Goal: Task Accomplishment & Management: Use online tool/utility

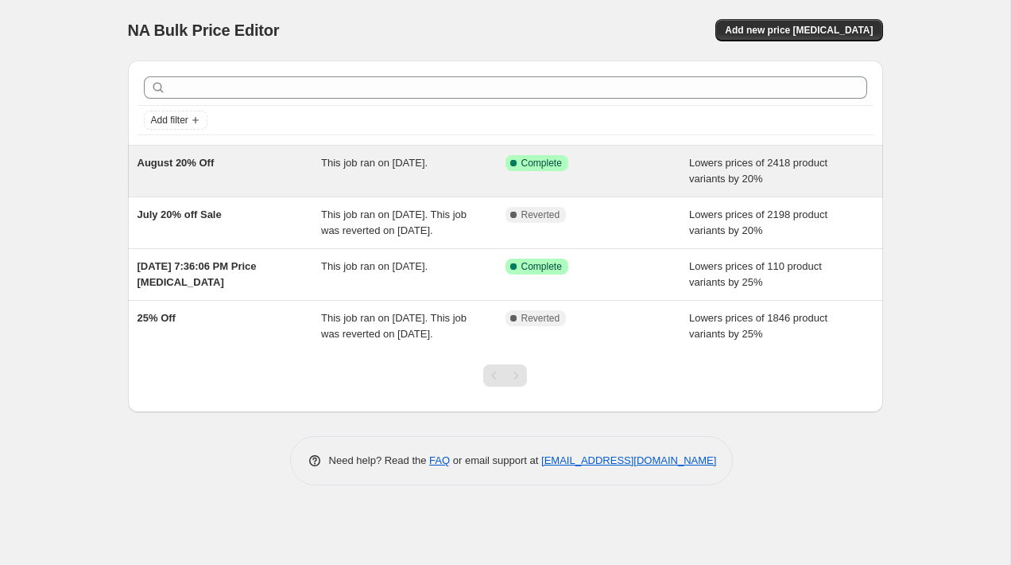
click at [421, 165] on span "This job ran on [DATE]." at bounding box center [374, 163] width 107 height 12
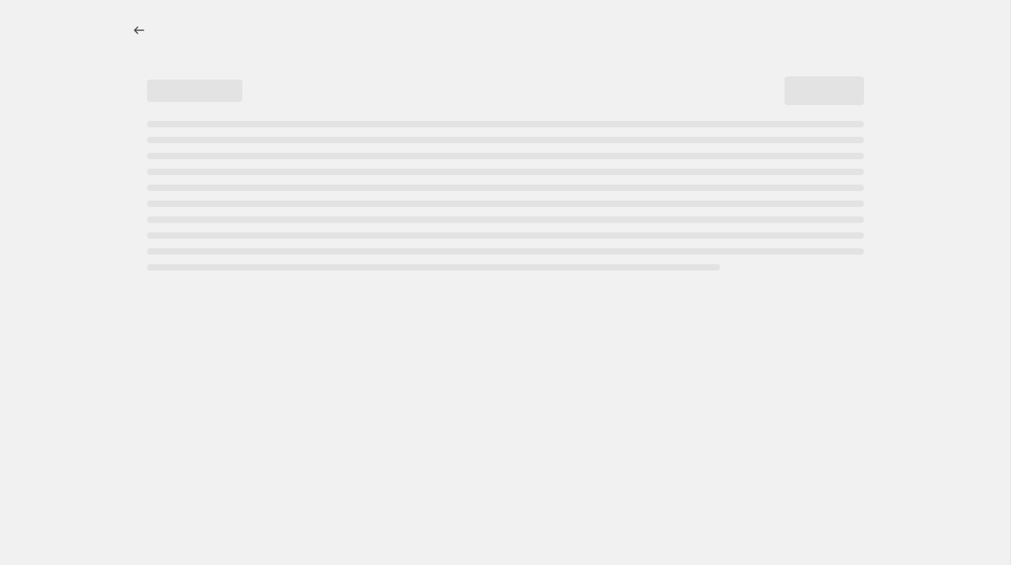
select select "percentage"
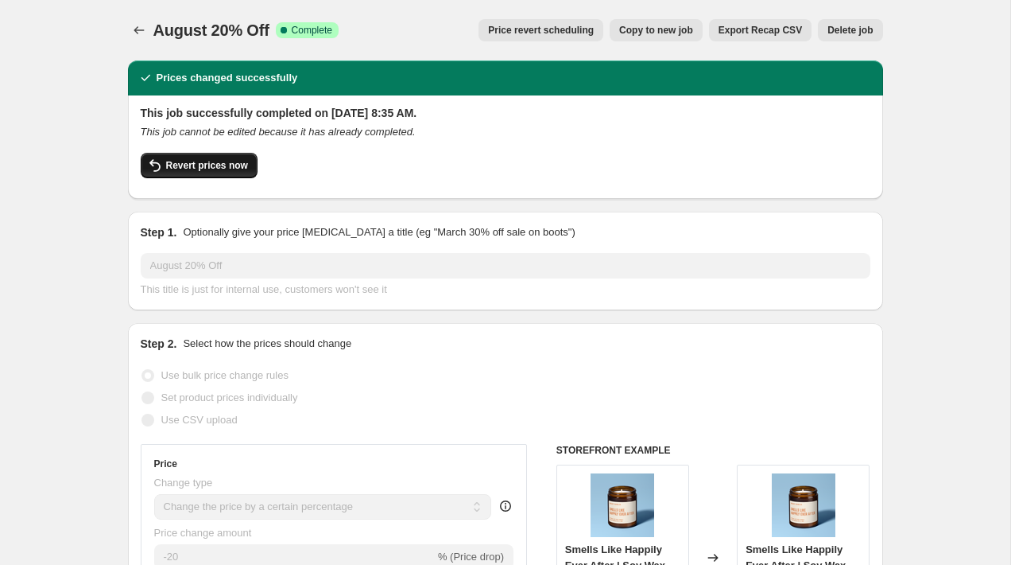
click at [240, 170] on span "Revert prices now" at bounding box center [207, 165] width 82 height 13
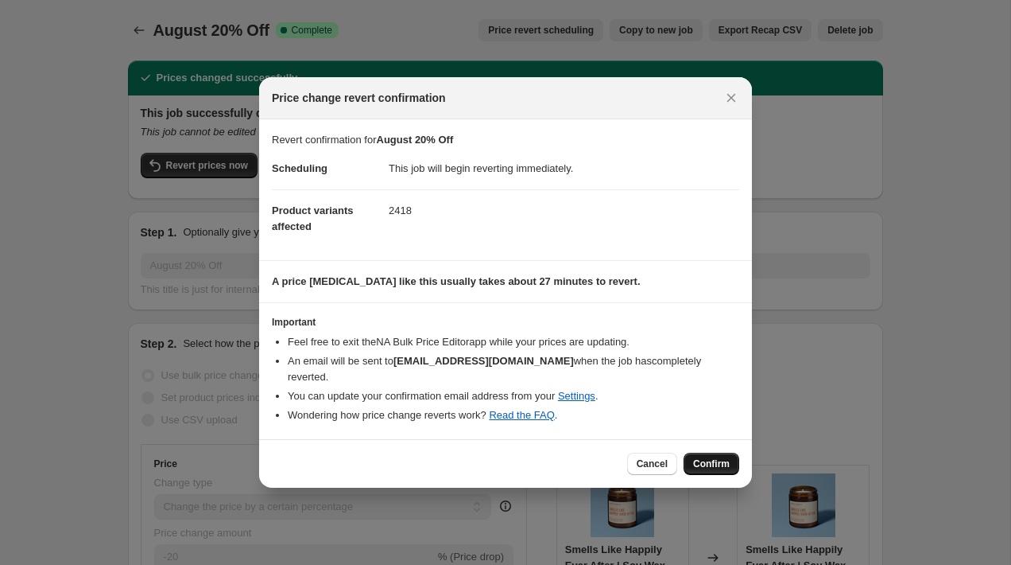
click at [720, 452] on button "Confirm" at bounding box center [712, 463] width 56 height 22
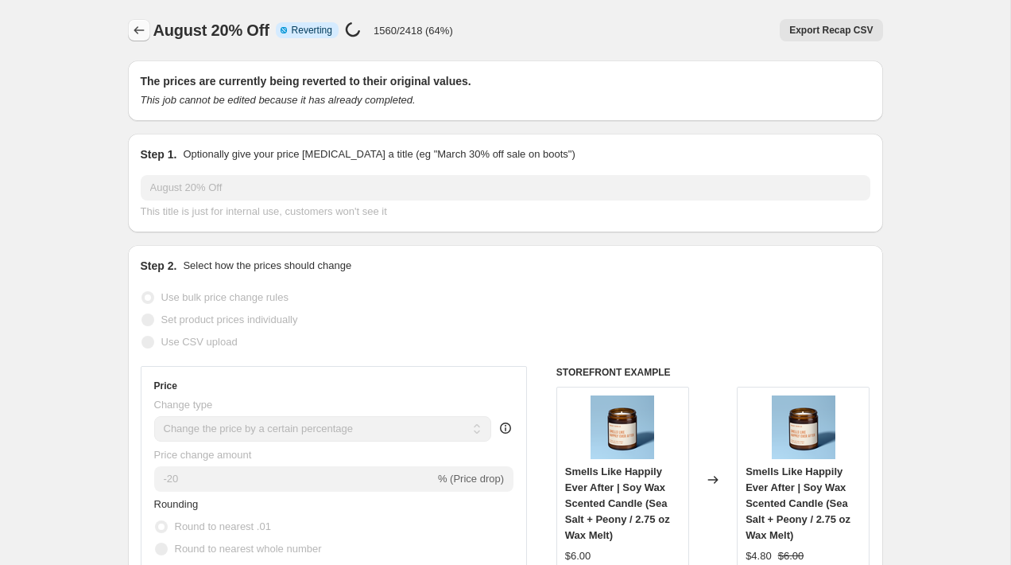
click at [142, 21] on button "Price change jobs" at bounding box center [139, 30] width 22 height 22
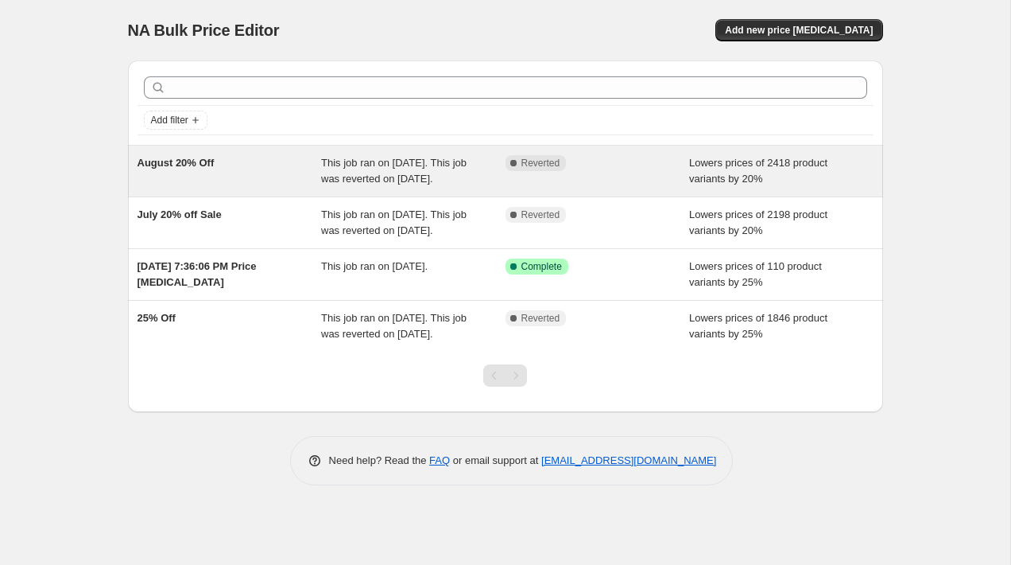
click at [293, 177] on div "August 20% Off" at bounding box center [230, 171] width 184 height 32
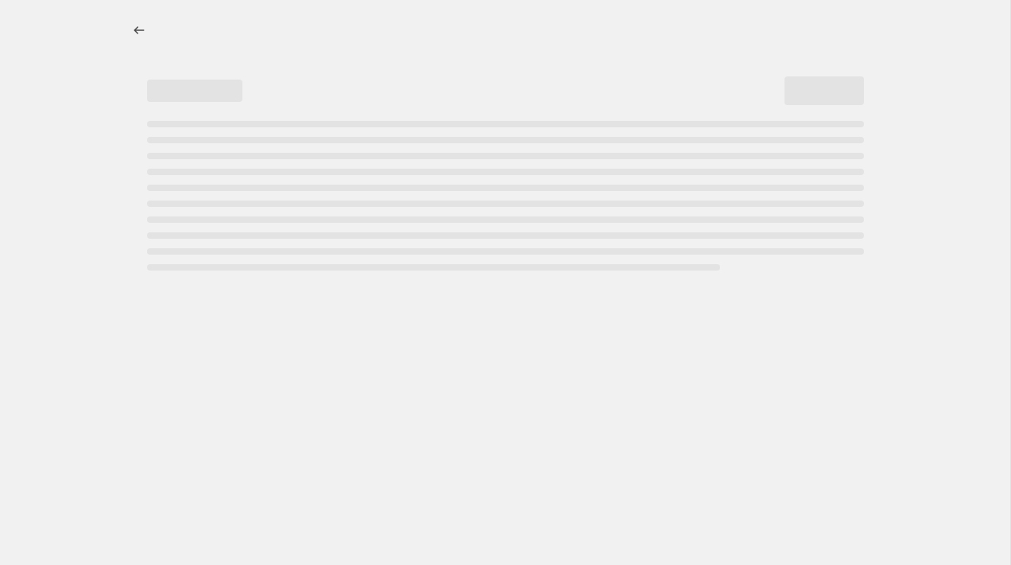
select select "percentage"
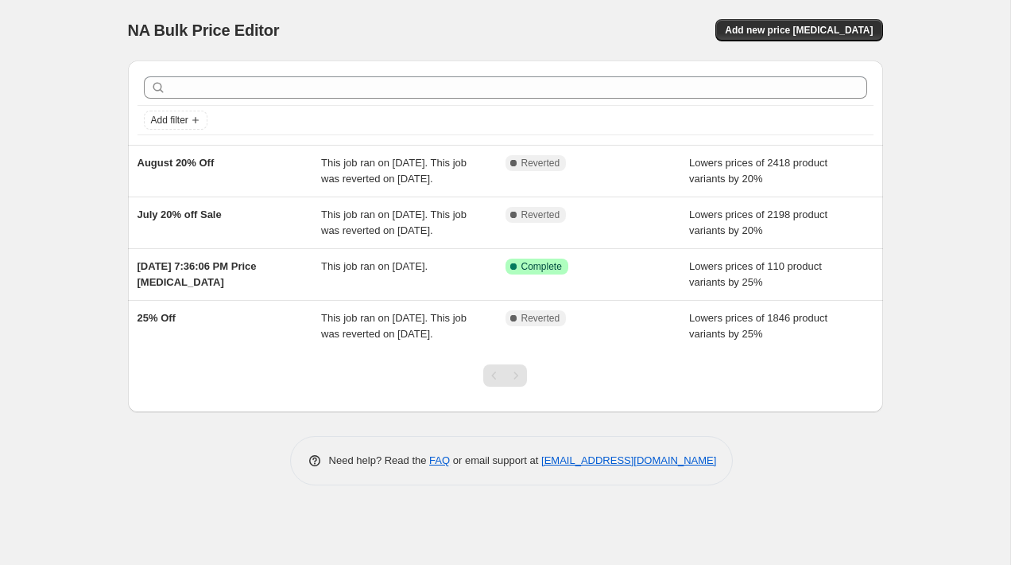
click at [786, 46] on div "NA Bulk Price Editor. This page is ready NA Bulk Price Editor Add new price cha…" at bounding box center [505, 30] width 755 height 60
click at [787, 29] on span "Add new price change job" at bounding box center [799, 30] width 148 height 13
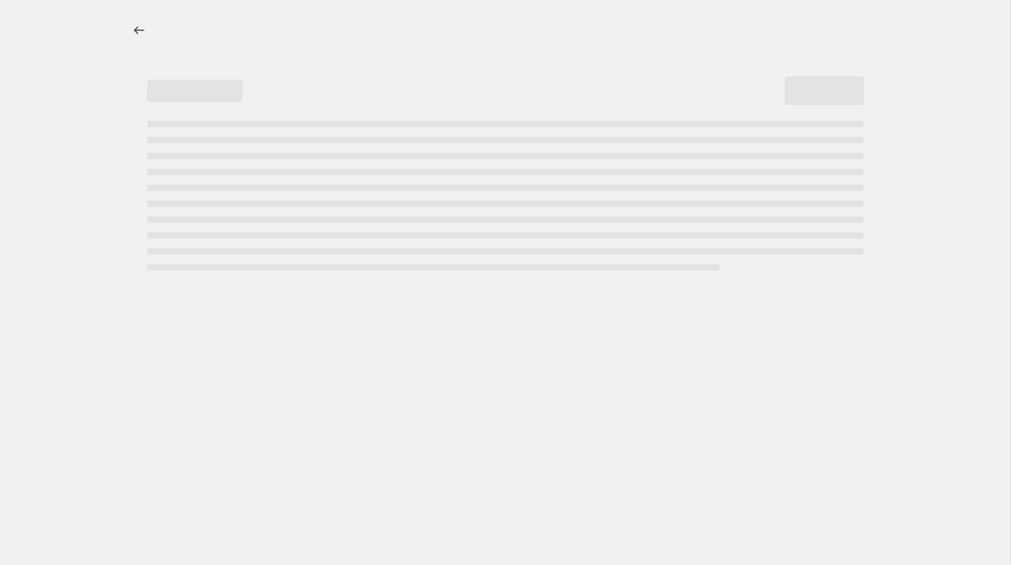
select select "percentage"
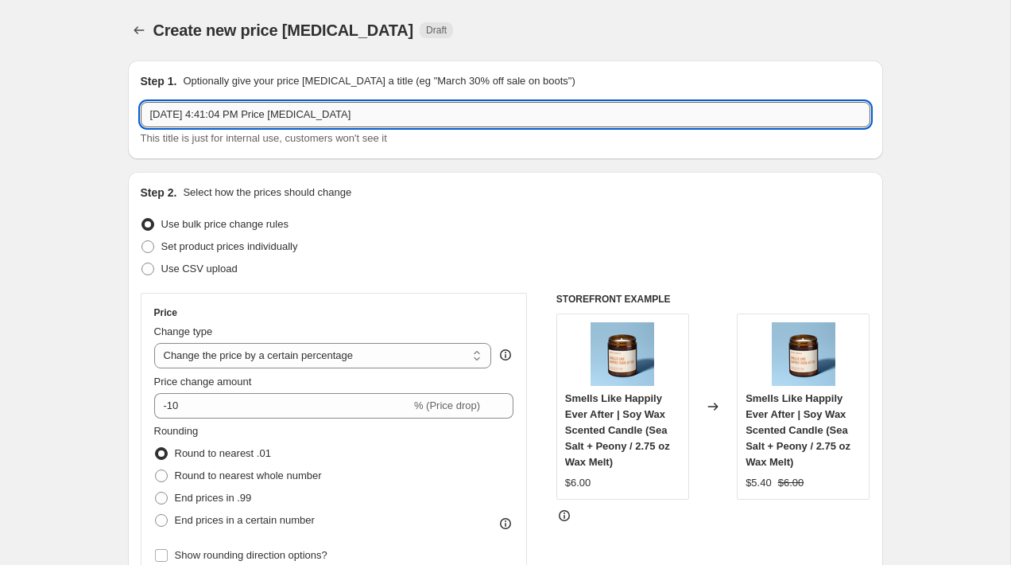
click at [369, 121] on input "Aug 18, 2025, 4:41:04 PM Price change job" at bounding box center [506, 114] width 730 height 25
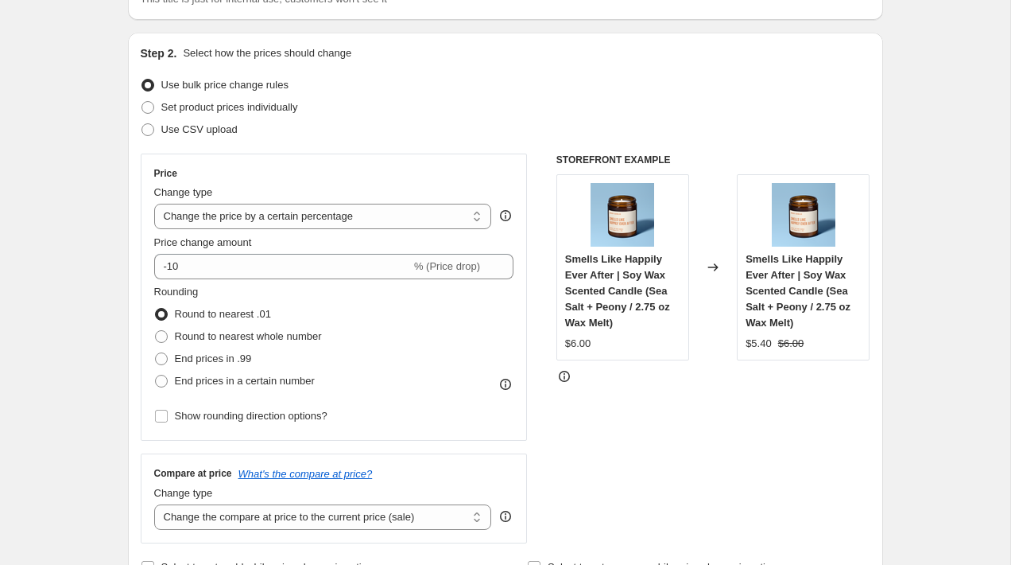
scroll to position [141, 0]
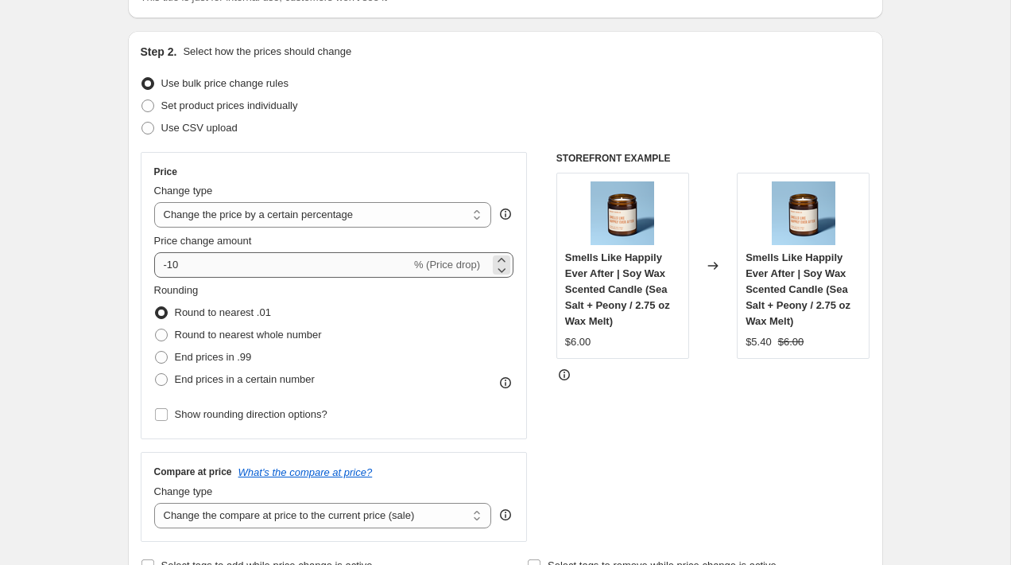
type input "20% Off - August"
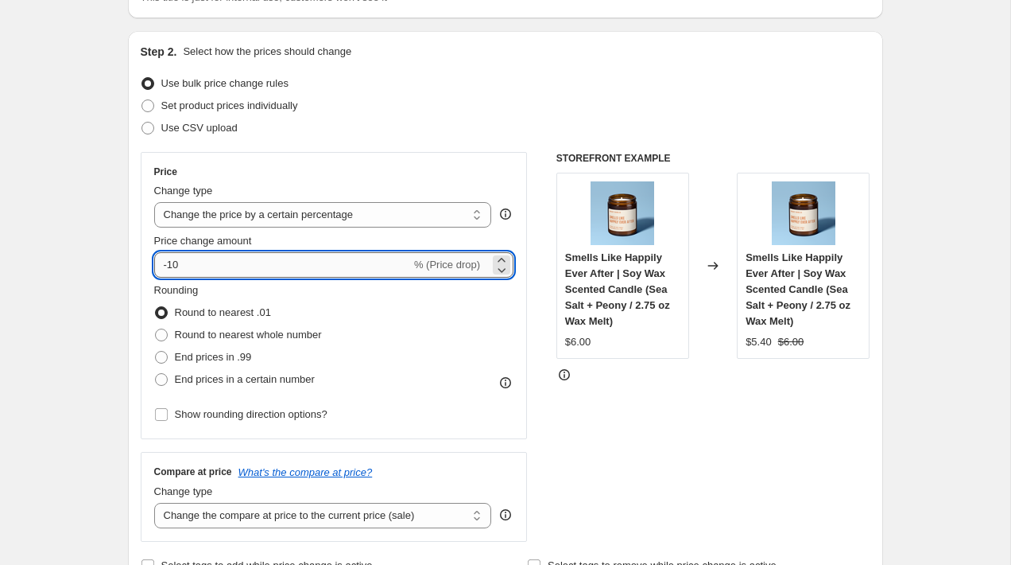
click at [270, 262] on input "-10" at bounding box center [282, 264] width 257 height 25
type input "-1"
type input "-20"
click at [378, 167] on div "Price" at bounding box center [334, 171] width 360 height 13
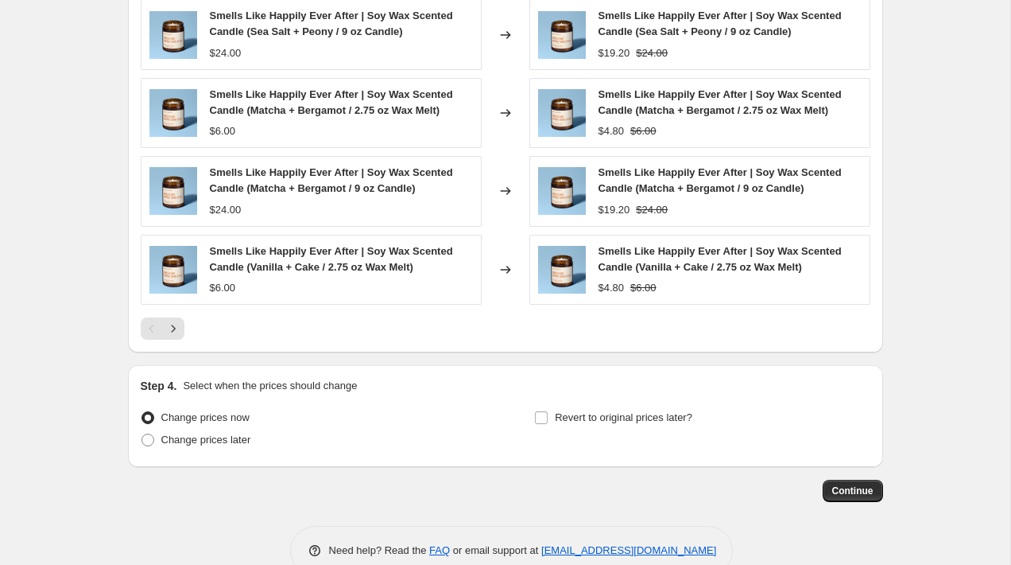
scroll to position [1050, 0]
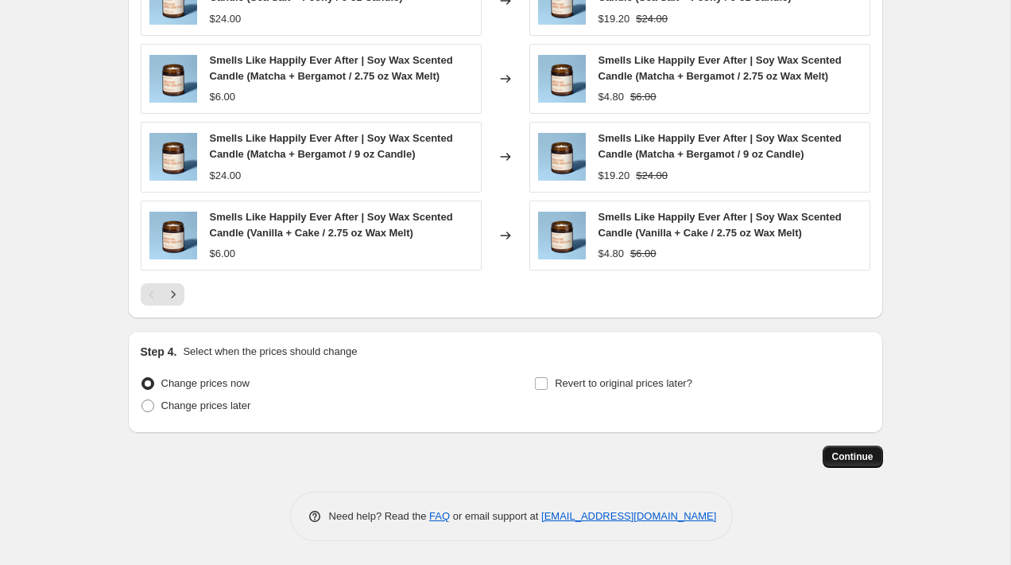
click at [856, 449] on button "Continue" at bounding box center [853, 456] width 60 height 22
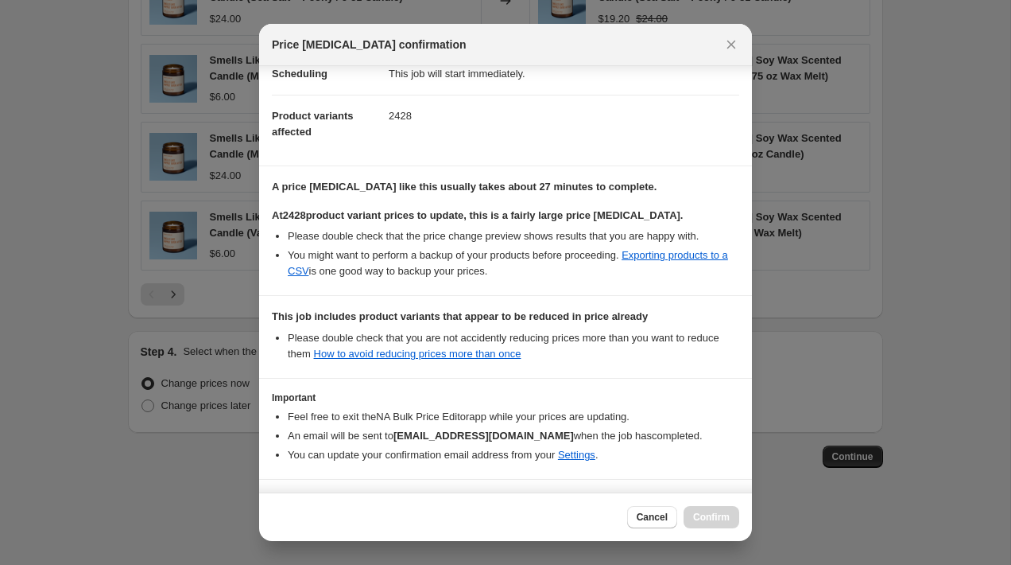
scroll to position [192, 0]
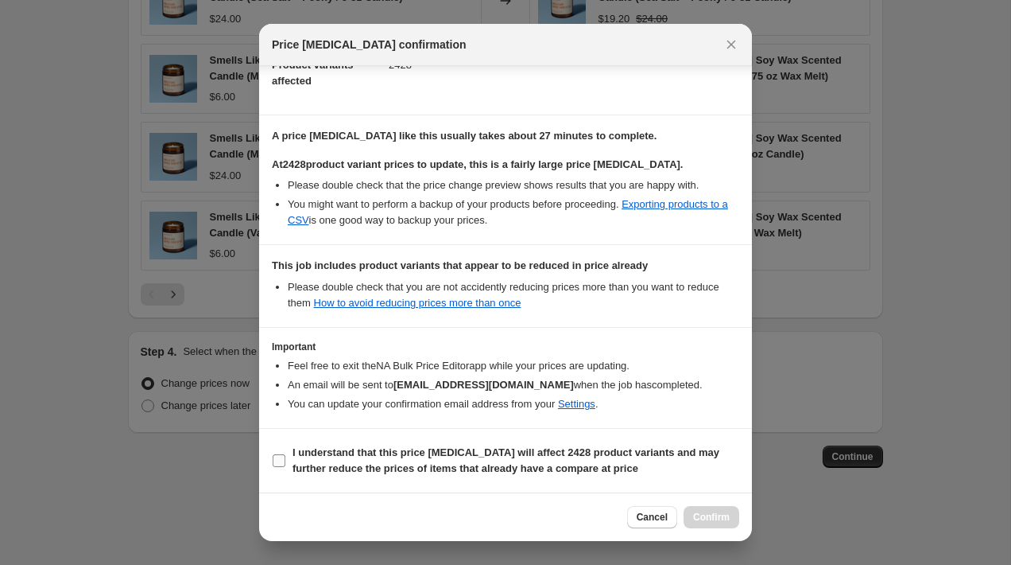
click at [359, 464] on b "I understand that this price change job will affect 2428 product variants and m…" at bounding box center [506, 460] width 427 height 28
click at [285, 464] on input "I understand that this price change job will affect 2428 product variants and m…" at bounding box center [279, 460] width 13 height 13
checkbox input "true"
click at [730, 515] on button "Confirm" at bounding box center [712, 517] width 56 height 22
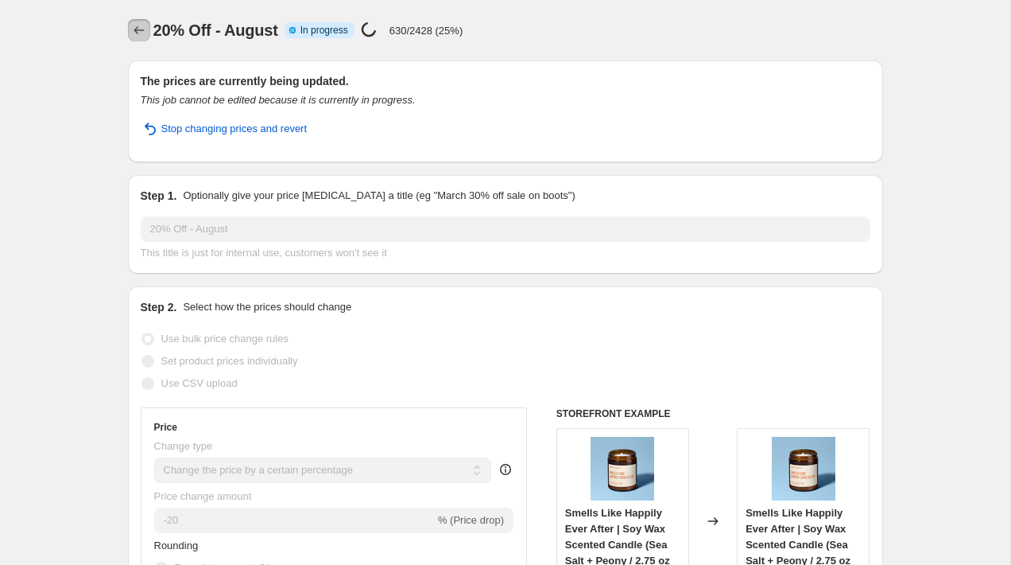
click at [130, 22] on button "Price change jobs" at bounding box center [139, 30] width 22 height 22
